Goal: Transaction & Acquisition: Purchase product/service

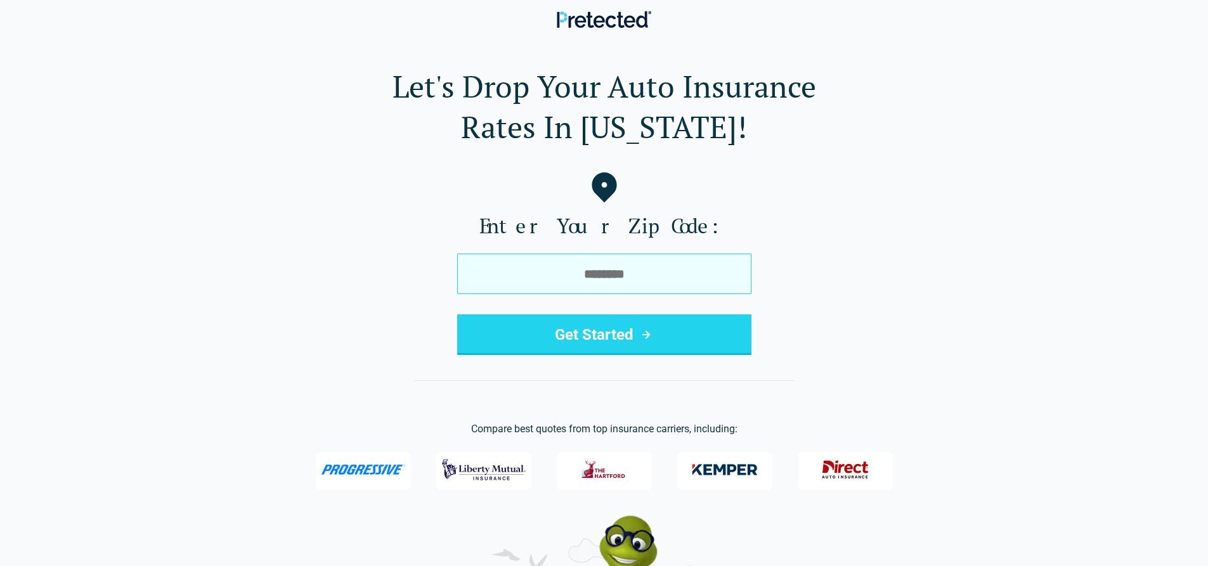
click at [519, 278] on input "tel" at bounding box center [604, 274] width 294 height 41
type input "*****"
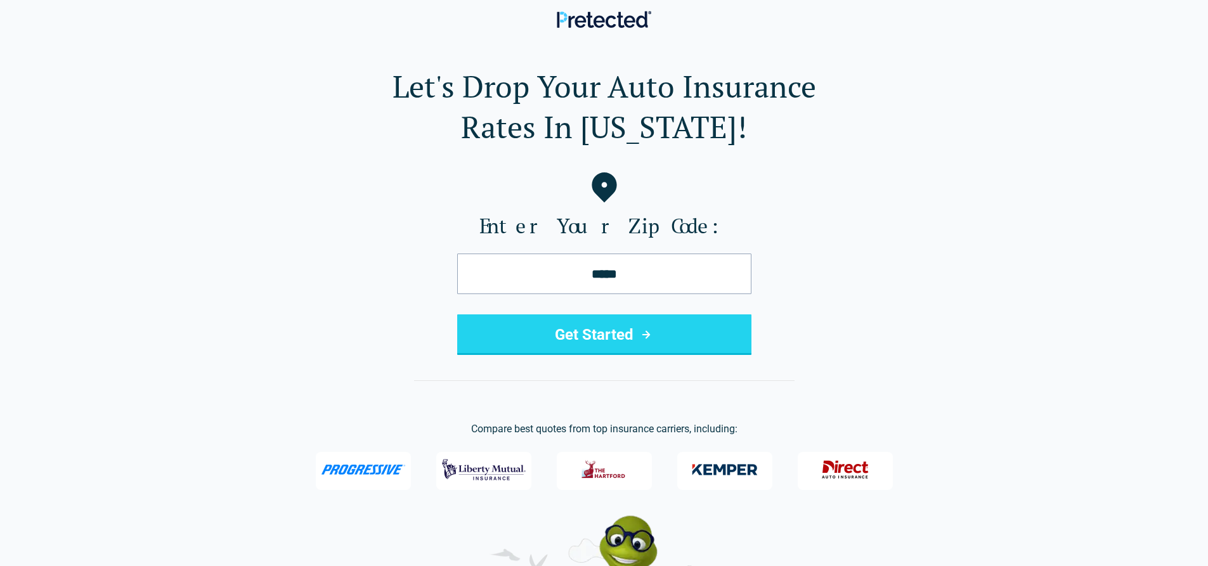
click at [520, 318] on button "Get Started" at bounding box center [604, 334] width 294 height 41
